Goal: Find specific page/section: Find specific page/section

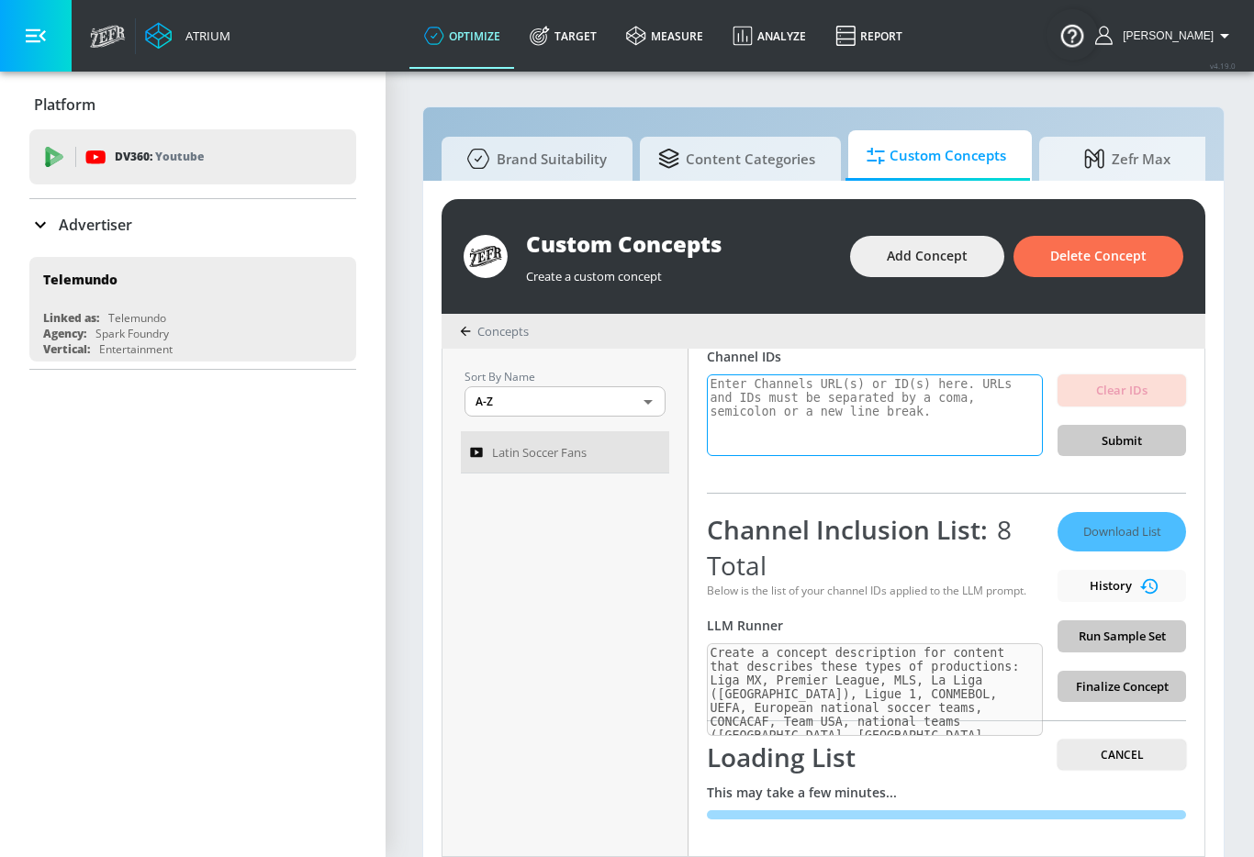
scroll to position [19, 0]
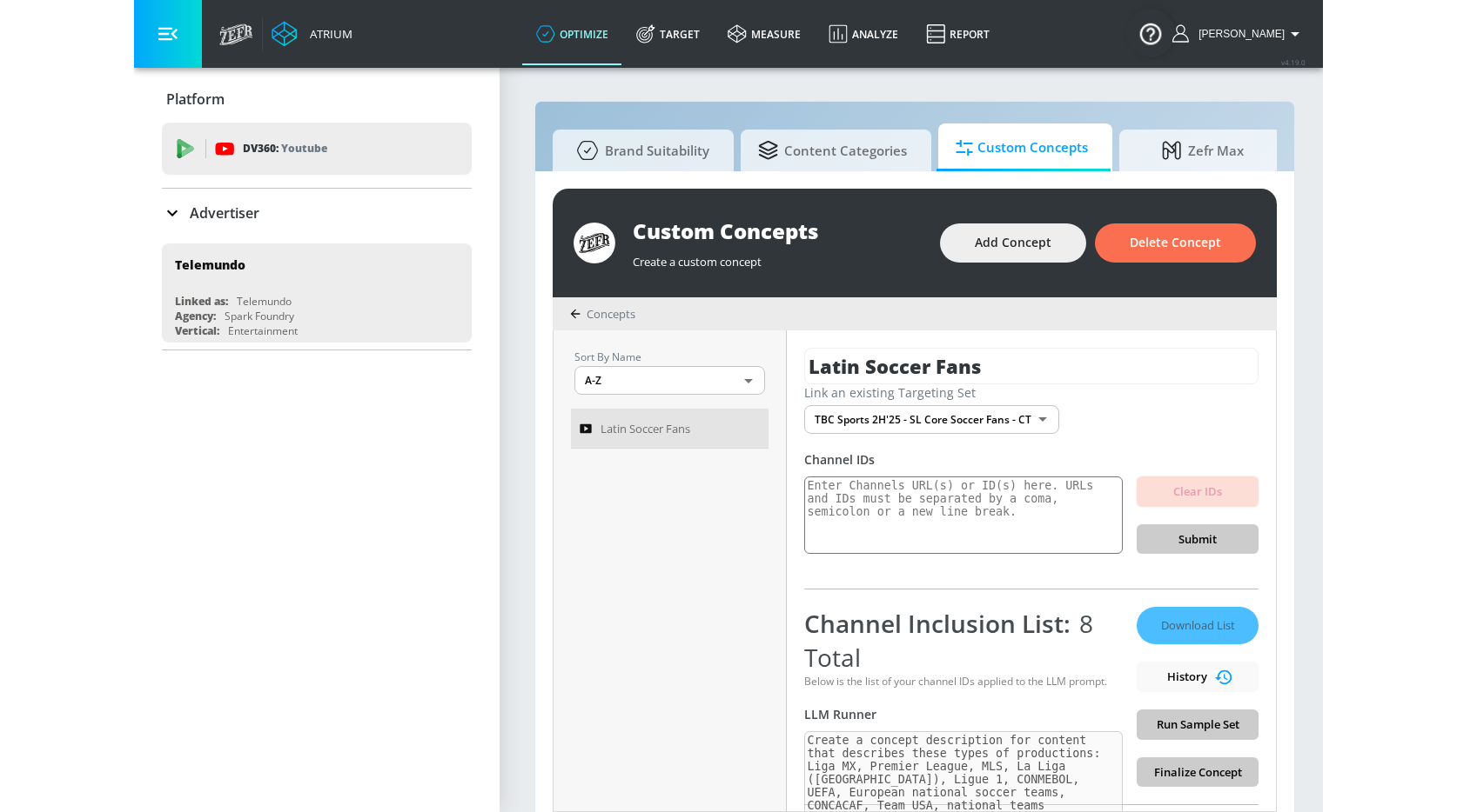
scroll to position [18, 0]
